Goal: Find specific page/section: Find specific page/section

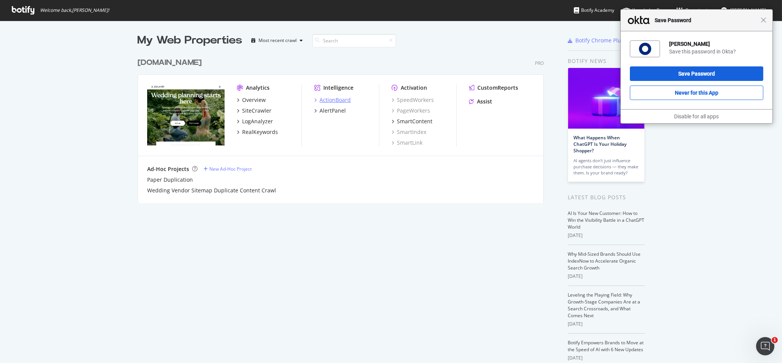
click at [331, 102] on div "ActionBoard" at bounding box center [335, 100] width 31 height 8
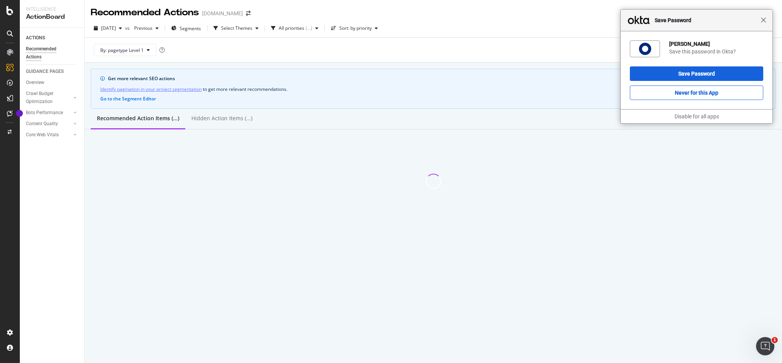
click at [764, 21] on span "Close" at bounding box center [764, 20] width 6 height 6
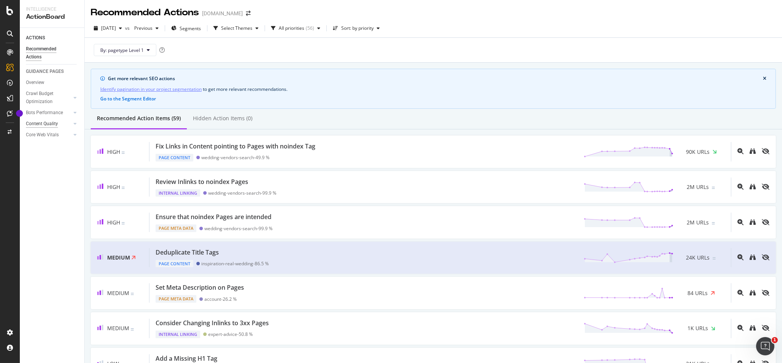
click at [46, 125] on div "Content Quality" at bounding box center [42, 124] width 32 height 8
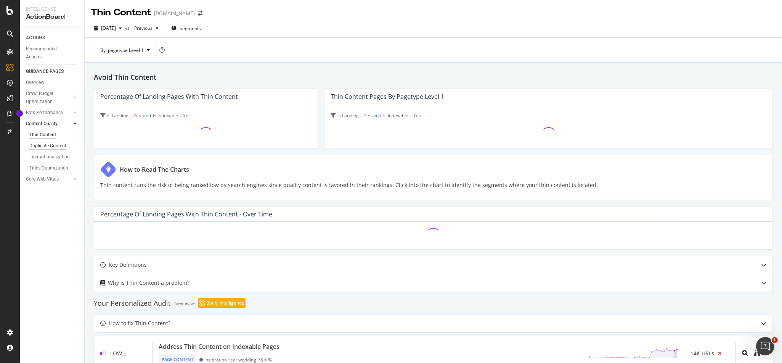
click at [50, 146] on div "Duplicate Content" at bounding box center [47, 146] width 37 height 8
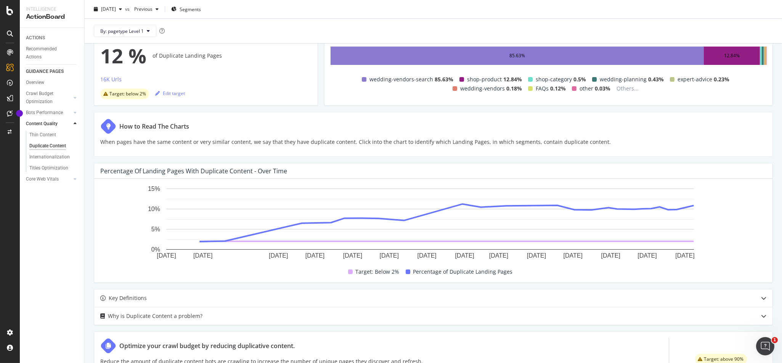
scroll to position [204, 0]
